Goal: Information Seeking & Learning: Check status

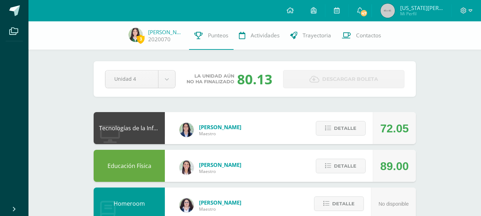
scroll to position [211, 0]
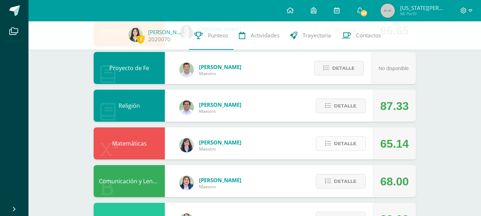
click at [339, 139] on span "Detalle" at bounding box center [345, 143] width 22 height 13
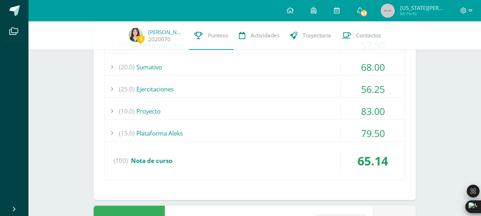
scroll to position [373, 0]
click at [339, 139] on div "(15.0) Plataforma Aleks" at bounding box center [255, 134] width 300 height 16
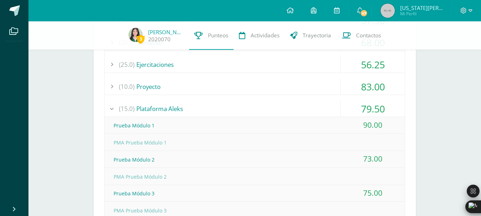
scroll to position [396, 0]
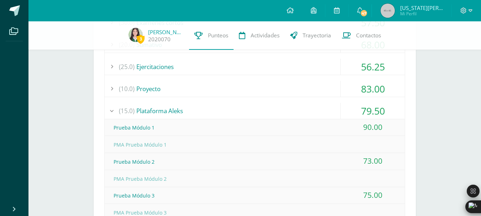
click at [294, 81] on div "(10.0) Proyecto" at bounding box center [255, 89] width 300 height 16
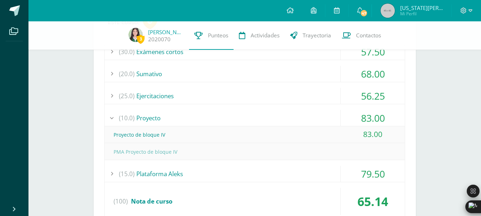
scroll to position [366, 0]
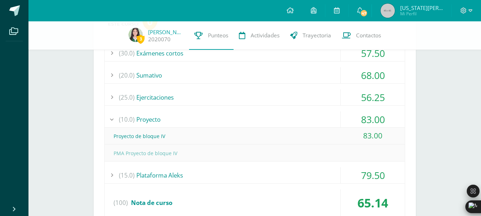
click at [302, 95] on div "(25.0) Ejercitaciones" at bounding box center [255, 97] width 300 height 16
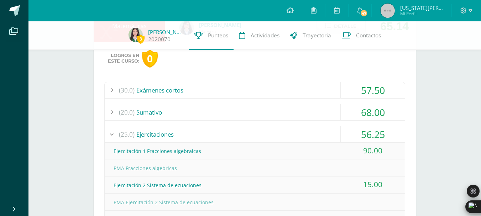
scroll to position [328, 0]
click at [301, 88] on div "(30.0) Exámenes cortos" at bounding box center [255, 91] width 300 height 16
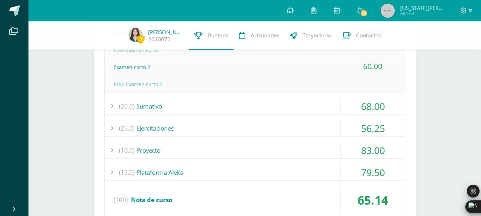
scroll to position [403, 0]
click at [304, 96] on div "(30.0) Exámenes cortos 57.50 Examen corto 1 55.00" at bounding box center [254, 113] width 301 height 212
click at [304, 101] on div "(20.0) [GEOGRAPHIC_DATA]" at bounding box center [255, 106] width 300 height 16
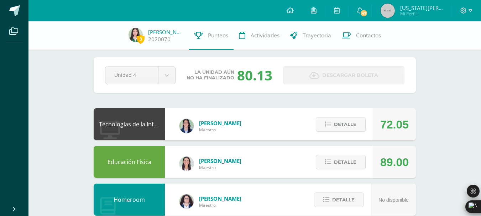
scroll to position [0, 0]
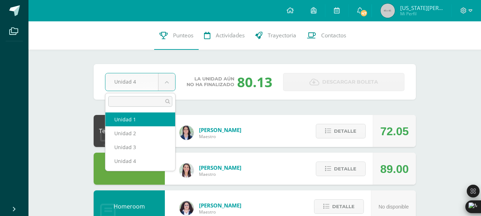
select select "Unidad 1"
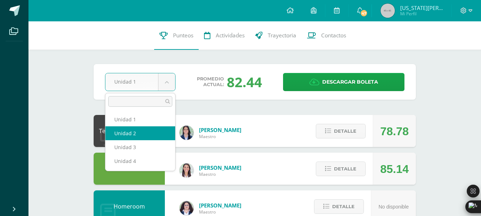
select select "Unidad 2"
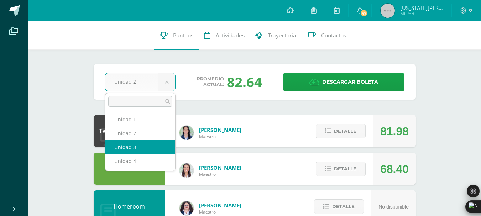
select select "Unidad 3"
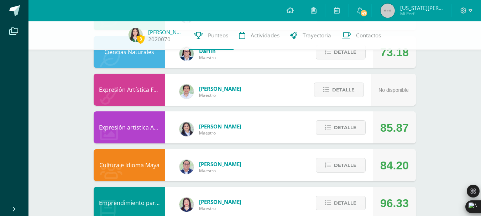
scroll to position [471, 0]
